Goal: Task Accomplishment & Management: Use online tool/utility

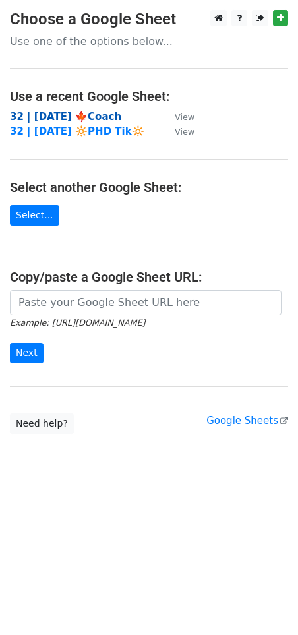
click at [83, 115] on strong "32 | [DATE] 🍁Coach" at bounding box center [65, 117] width 111 height 12
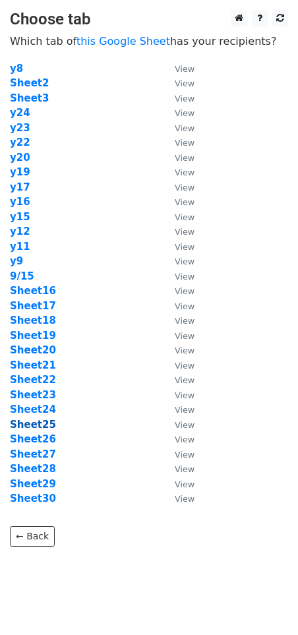
click at [42, 425] on strong "Sheet25" at bounding box center [33, 425] width 46 height 12
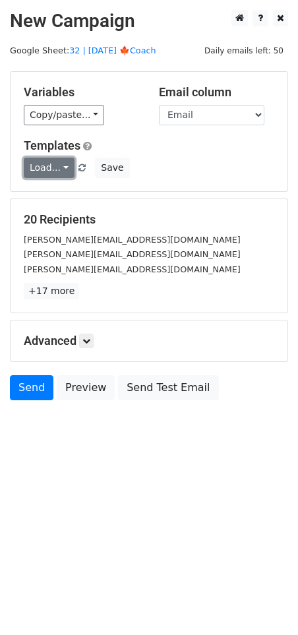
click at [45, 168] on link "Load..." at bounding box center [49, 168] width 51 height 20
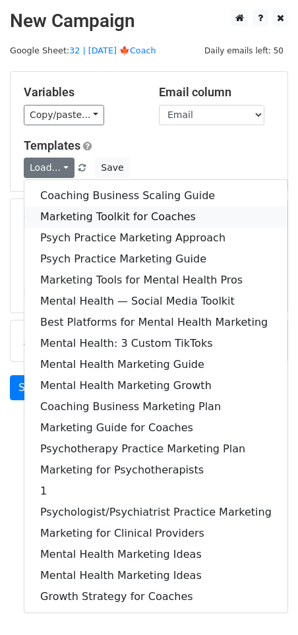
click at [60, 219] on link "Marketing Toolkit for Coaches" at bounding box center [155, 216] width 263 height 21
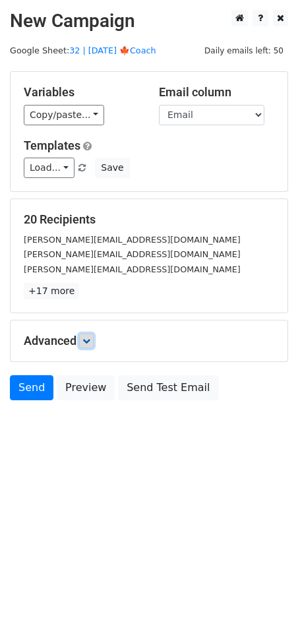
click at [85, 338] on icon at bounding box center [86, 341] width 8 height 8
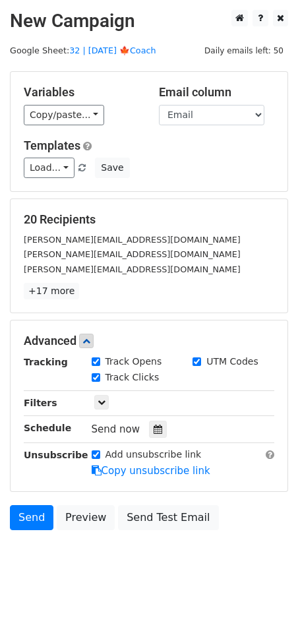
click at [150, 421] on div at bounding box center [158, 429] width 18 height 17
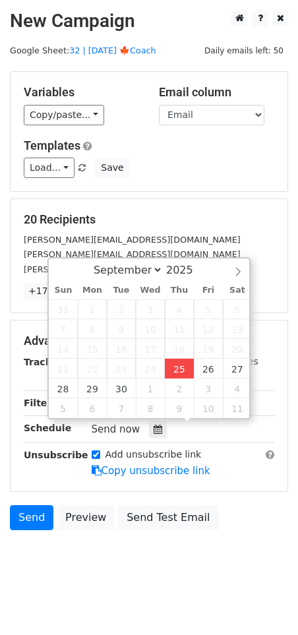
type input "2025-09-25 12:31"
type input "31"
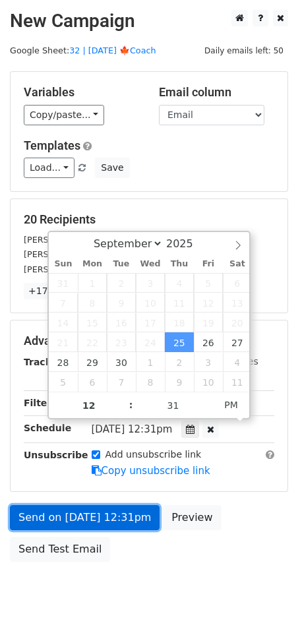
click at [90, 512] on link "Send on Sep 25 at 12:31pm" at bounding box center [85, 517] width 150 height 25
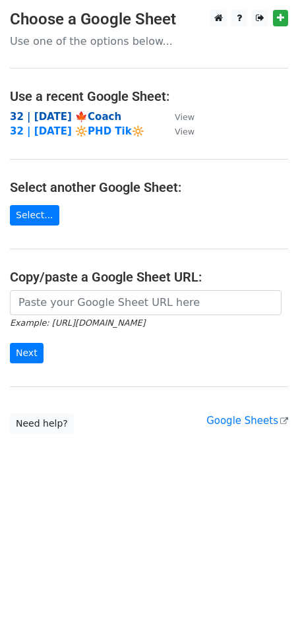
click at [113, 121] on strong "32 | [DATE] 🍁Coach" at bounding box center [65, 117] width 111 height 12
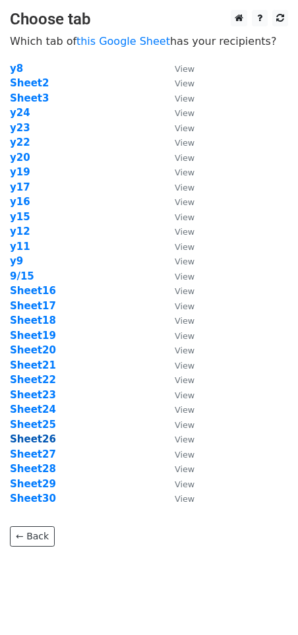
click at [47, 442] on strong "Sheet26" at bounding box center [33, 439] width 46 height 12
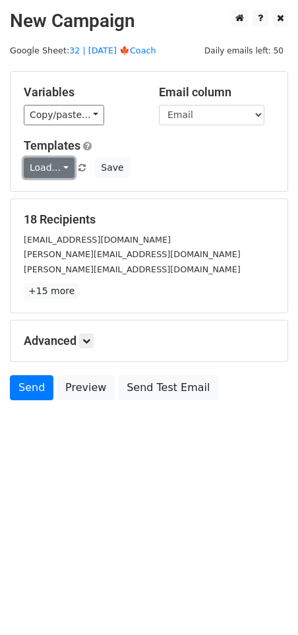
click at [51, 167] on link "Load..." at bounding box center [49, 168] width 51 height 20
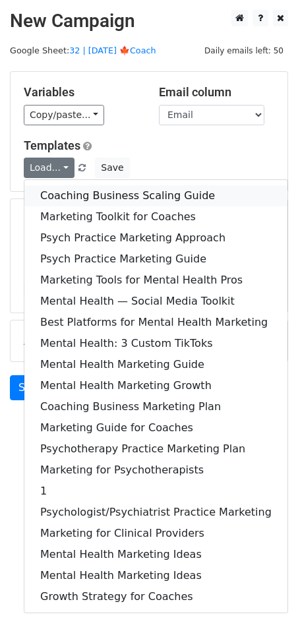
click at [63, 187] on link "Coaching Business Scaling Guide" at bounding box center [155, 195] width 263 height 21
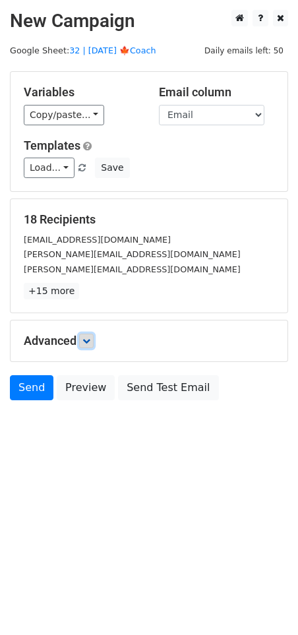
click at [86, 342] on icon at bounding box center [86, 341] width 8 height 8
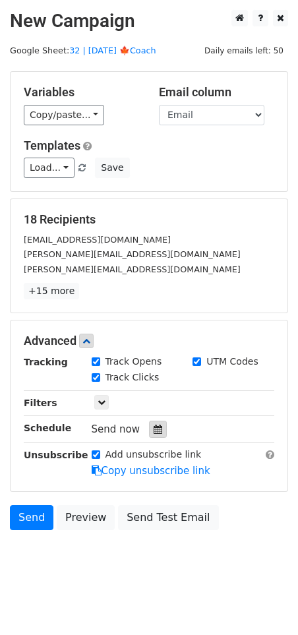
click at [154, 431] on icon at bounding box center [158, 429] width 9 height 9
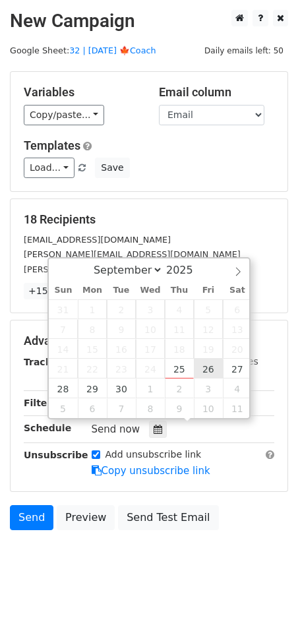
type input "[DATE] 12:00"
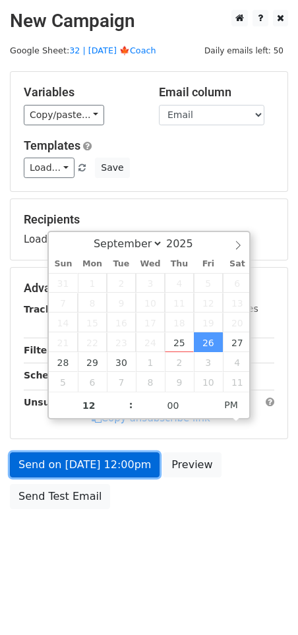
click at [114, 458] on link "Send on [DATE] 12:00pm" at bounding box center [85, 464] width 150 height 25
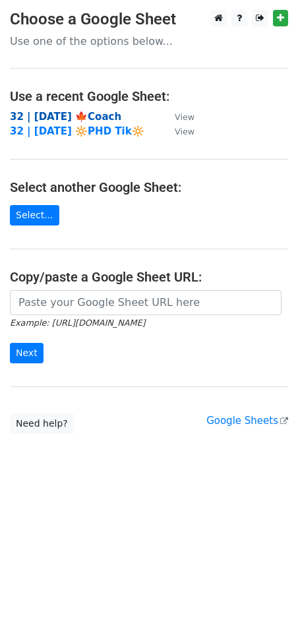
click at [106, 113] on strong "32 | [DATE] 🍁Coach" at bounding box center [65, 117] width 111 height 12
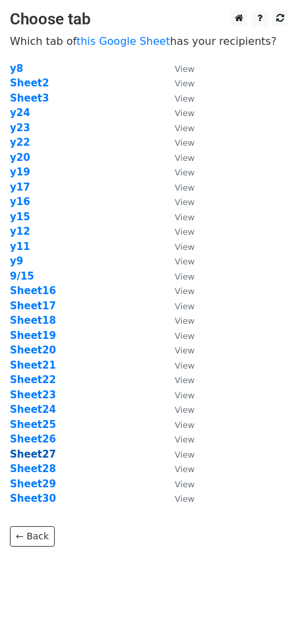
click at [42, 452] on strong "Sheet27" at bounding box center [33, 454] width 46 height 12
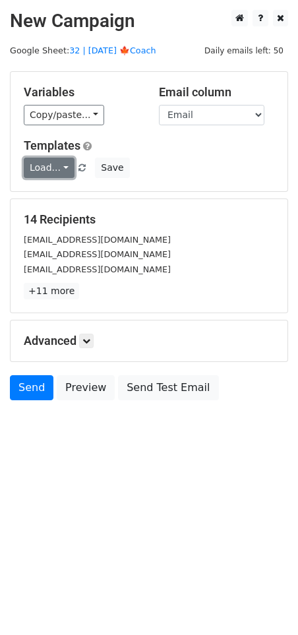
click at [51, 164] on link "Load..." at bounding box center [49, 168] width 51 height 20
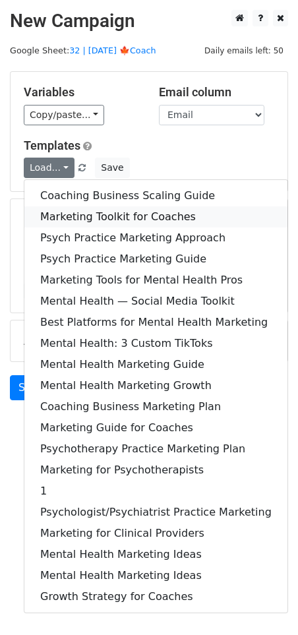
click at [62, 208] on link "Marketing Toolkit for Coaches" at bounding box center [155, 216] width 263 height 21
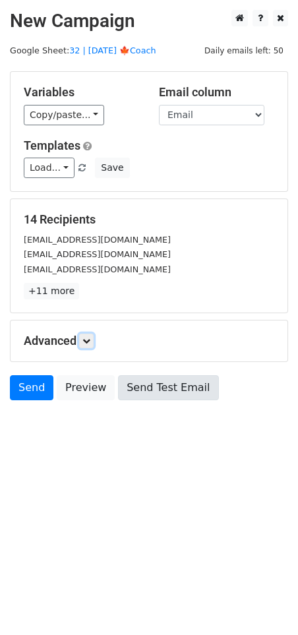
drag, startPoint x: 88, startPoint y: 344, endPoint x: 116, endPoint y: 402, distance: 64.0
click at [88, 344] on link at bounding box center [86, 341] width 15 height 15
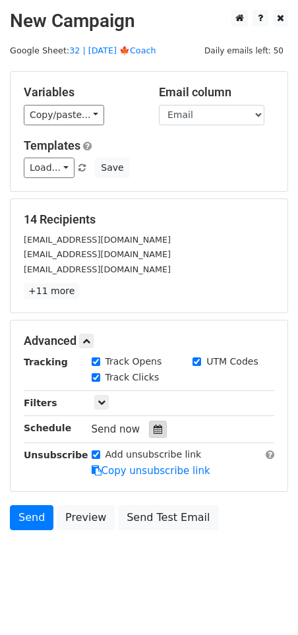
click at [154, 430] on icon at bounding box center [158, 429] width 9 height 9
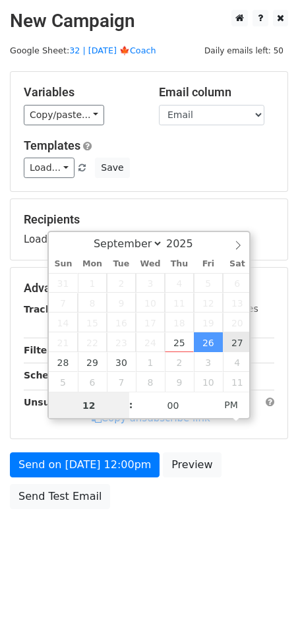
type input "2025-09-27 12:00"
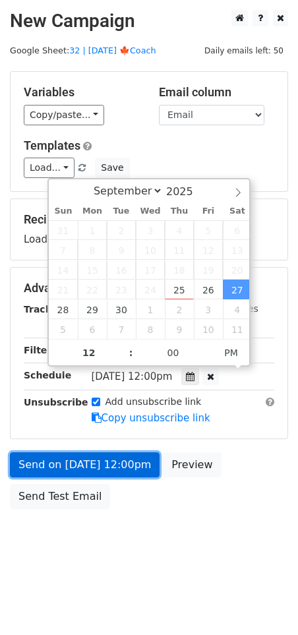
drag, startPoint x: 109, startPoint y: 462, endPoint x: 95, endPoint y: 462, distance: 13.8
click at [109, 462] on link "Send on Sep 27 at 12:00pm" at bounding box center [85, 464] width 150 height 25
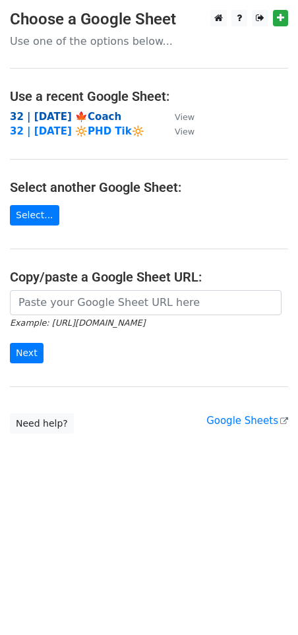
click at [80, 115] on strong "32 | [DATE] 🍁Coach" at bounding box center [65, 117] width 111 height 12
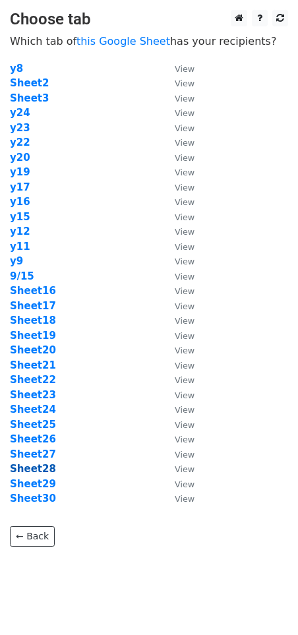
click at [35, 470] on strong "Sheet28" at bounding box center [33, 469] width 46 height 12
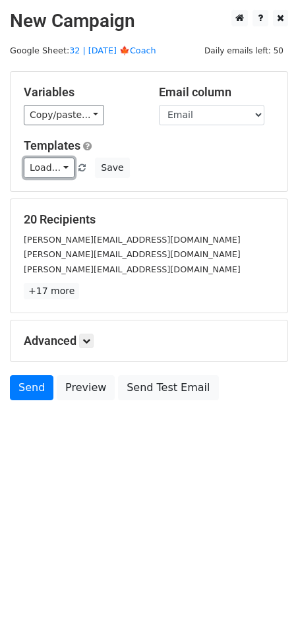
click at [47, 167] on link "Load..." at bounding box center [49, 168] width 51 height 20
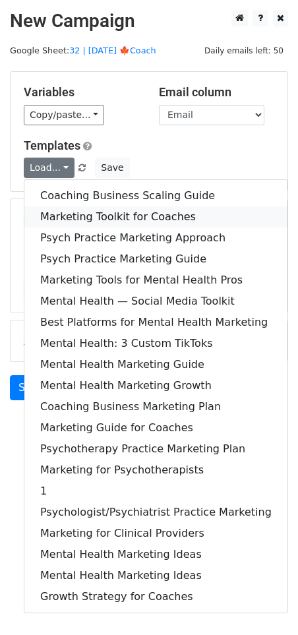
click at [106, 215] on link "Marketing Toolkit for Coaches" at bounding box center [155, 216] width 263 height 21
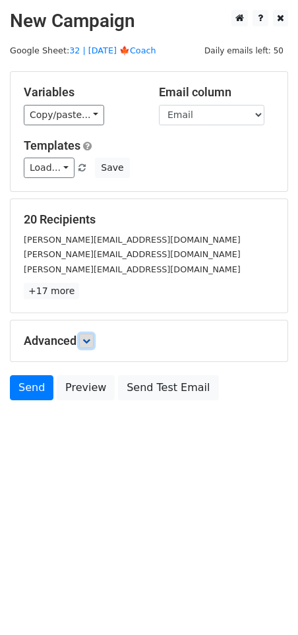
click at [94, 340] on link at bounding box center [86, 341] width 15 height 15
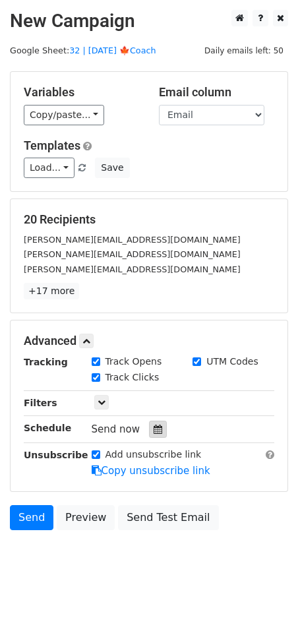
click at [154, 427] on icon at bounding box center [158, 429] width 9 height 9
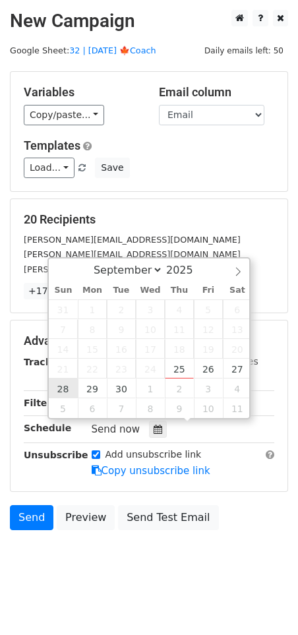
type input "[DATE] 12:00"
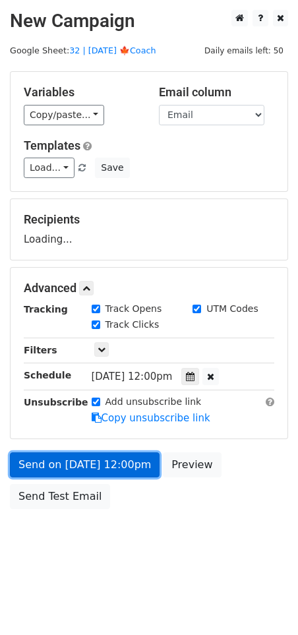
click at [73, 472] on link "Send on [DATE] 12:00pm" at bounding box center [85, 464] width 150 height 25
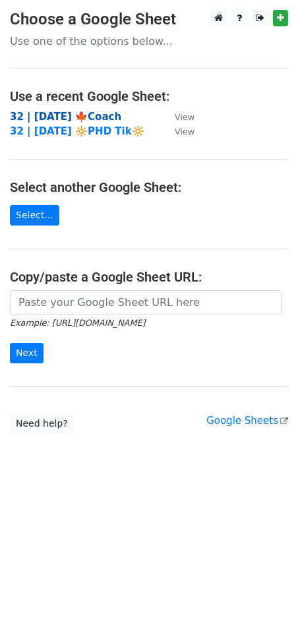
click at [97, 116] on strong "32 | [DATE] 🍁Coach" at bounding box center [65, 117] width 111 height 12
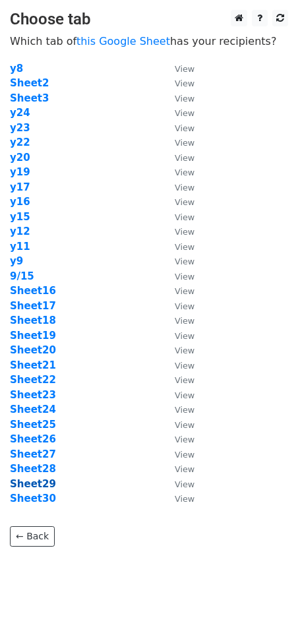
click at [41, 485] on strong "Sheet29" at bounding box center [33, 484] width 46 height 12
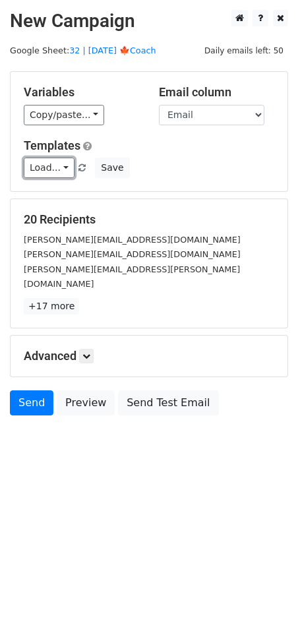
click at [47, 167] on link "Load..." at bounding box center [49, 168] width 51 height 20
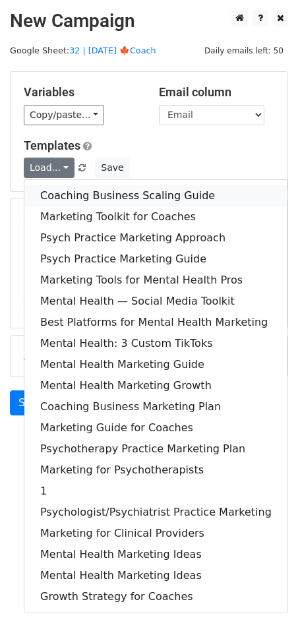
click at [87, 200] on link "Coaching Business Scaling Guide" at bounding box center [155, 195] width 263 height 21
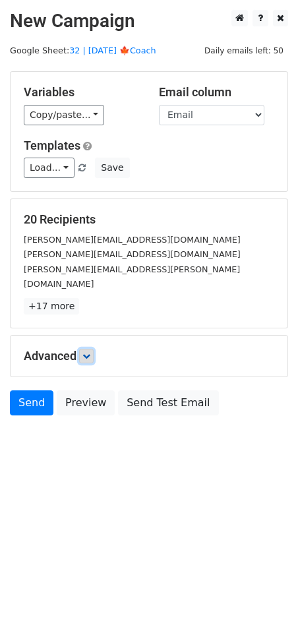
click at [86, 349] on link at bounding box center [86, 356] width 15 height 15
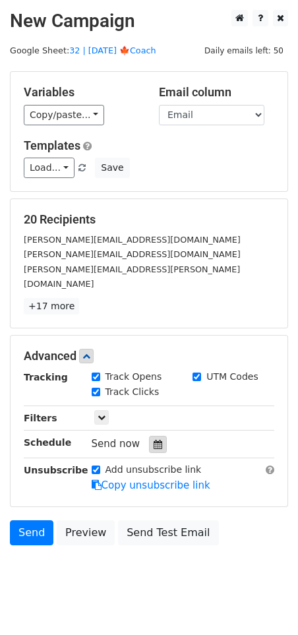
click at [156, 436] on div at bounding box center [158, 444] width 18 height 17
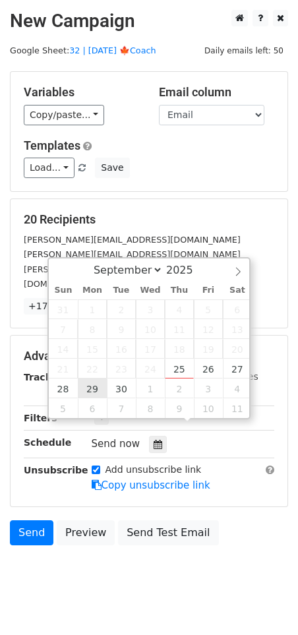
type input "2025-09-29 12:00"
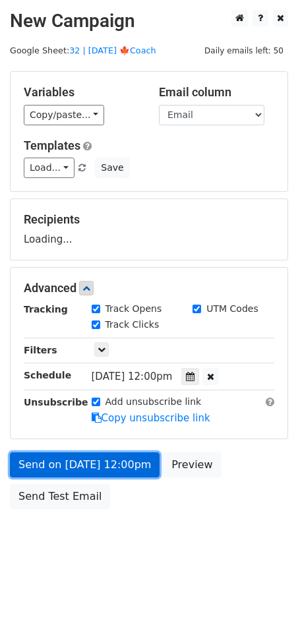
click at [71, 465] on link "Send on Sep 29 at 12:00pm" at bounding box center [85, 464] width 150 height 25
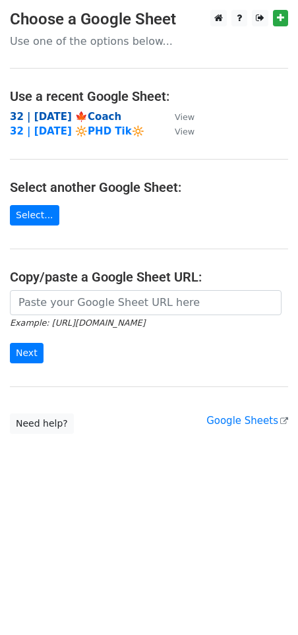
click at [106, 119] on strong "32 | [DATE] 🍁Coach" at bounding box center [65, 117] width 111 height 12
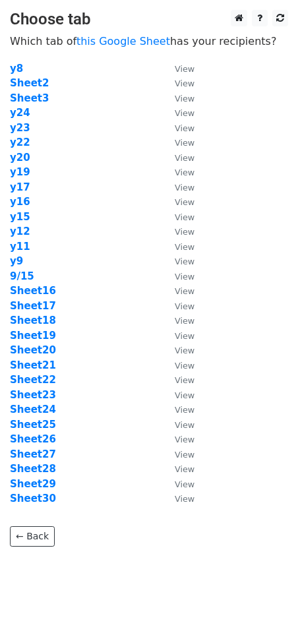
click at [38, 490] on td "Sheet29" at bounding box center [86, 484] width 152 height 15
click at [38, 495] on strong "Sheet30" at bounding box center [33, 499] width 46 height 12
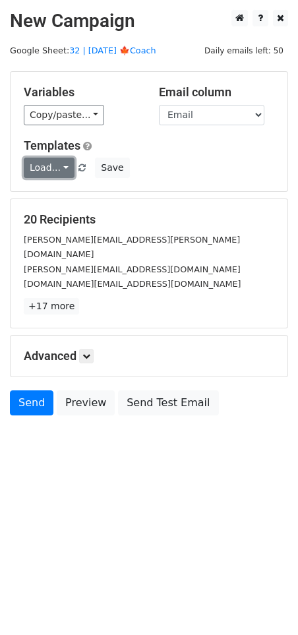
click at [48, 169] on link "Load..." at bounding box center [49, 168] width 51 height 20
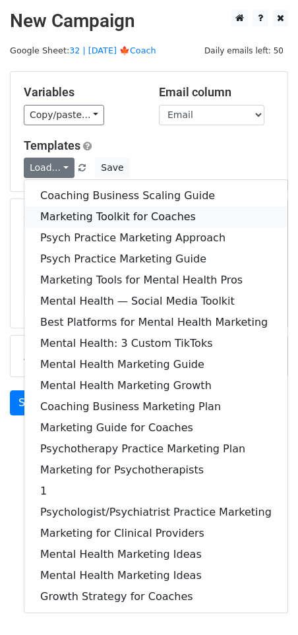
click at [71, 213] on link "Marketing Toolkit for Coaches" at bounding box center [155, 216] width 263 height 21
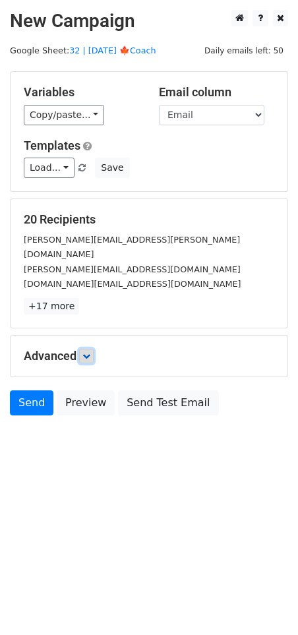
click at [84, 352] on icon at bounding box center [86, 356] width 8 height 8
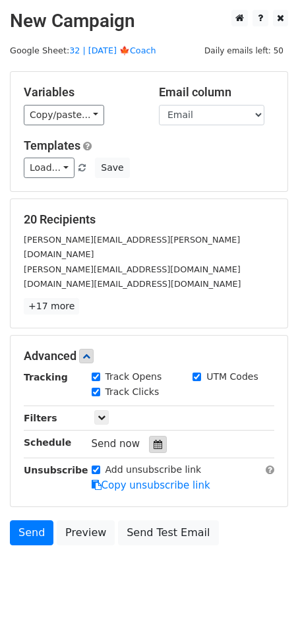
click at [154, 440] on icon at bounding box center [158, 444] width 9 height 9
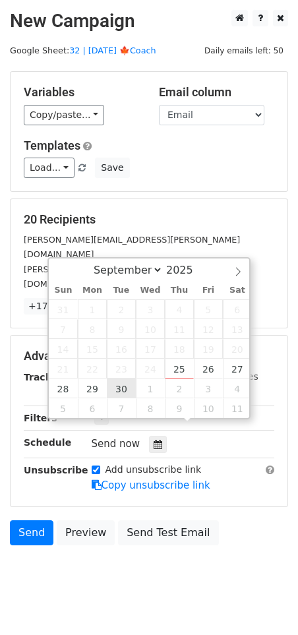
type input "2025-09-30 12:00"
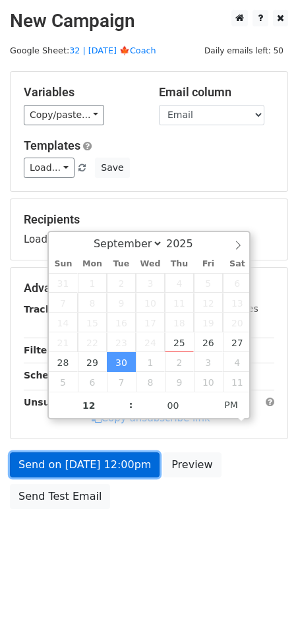
click at [86, 466] on link "Send on Sep 30 at 12:00pm" at bounding box center [85, 464] width 150 height 25
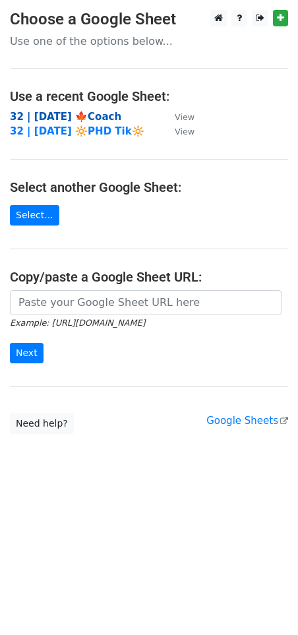
click at [82, 115] on strong "32 | [DATE] 🍁Coach" at bounding box center [65, 117] width 111 height 12
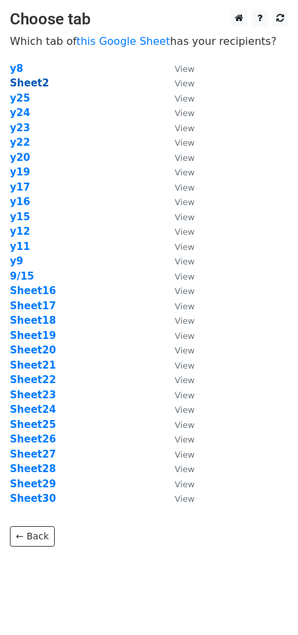
click at [29, 84] on strong "Sheet2" at bounding box center [29, 83] width 39 height 12
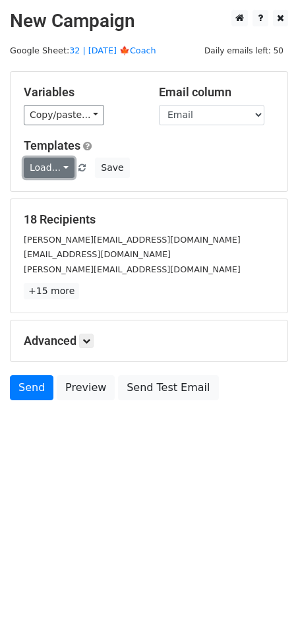
click at [61, 160] on link "Load..." at bounding box center [49, 168] width 51 height 20
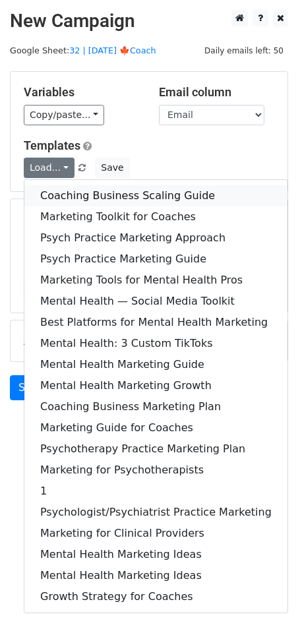
click at [80, 203] on link "Coaching Business Scaling Guide" at bounding box center [155, 195] width 263 height 21
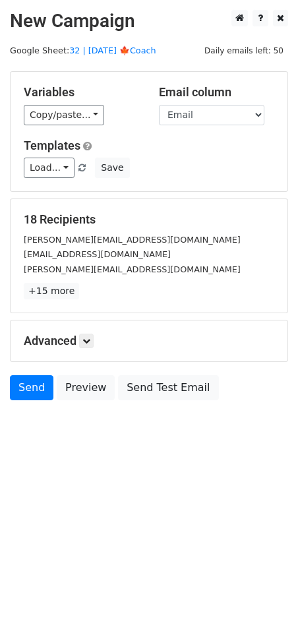
click at [93, 348] on div "Advanced Tracking Track Opens UTM Codes Track Clicks Filters Only include sprea…" at bounding box center [149, 340] width 277 height 41
click at [93, 342] on link at bounding box center [86, 341] width 15 height 15
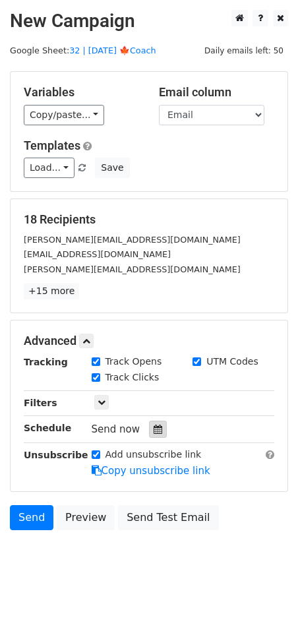
click at [149, 422] on div at bounding box center [158, 429] width 18 height 17
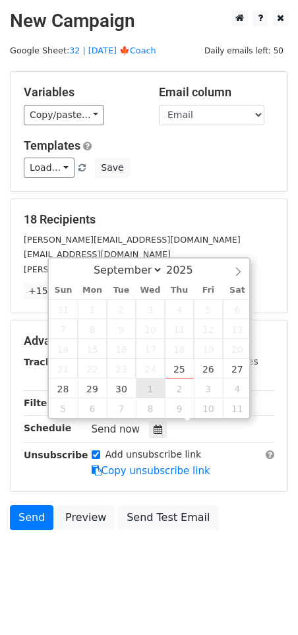
type input "[DATE] 12:00"
select select "9"
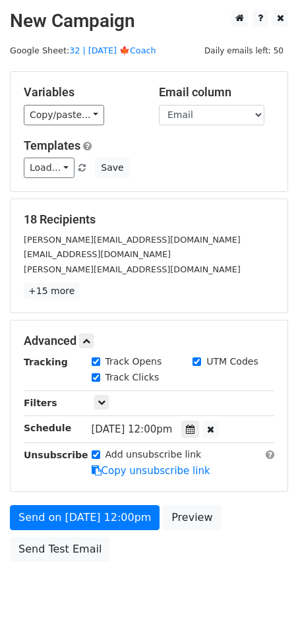
click at [118, 483] on div "Advanced Tracking Track Opens UTM Codes Track Clicks Filters Only include sprea…" at bounding box center [149, 405] width 277 height 171
click at [117, 498] on form "Variables Copy/paste... {{Name}} {{Email}} Email column Name Email Templates Lo…" at bounding box center [149, 319] width 278 height 497
click at [117, 500] on form "Variables Copy/paste... {{Name}} {{Email}} Email column Name Email Templates Lo…" at bounding box center [149, 319] width 278 height 497
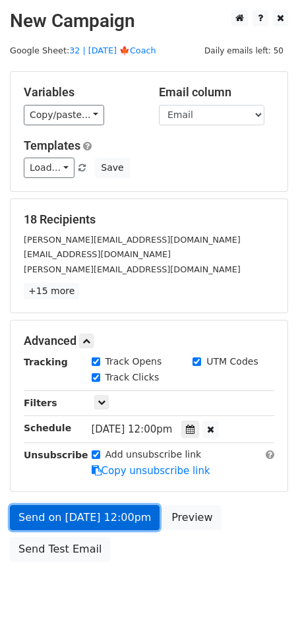
click at [115, 513] on link "Send on [DATE] 12:00pm" at bounding box center [85, 517] width 150 height 25
